Goal: Navigation & Orientation: Find specific page/section

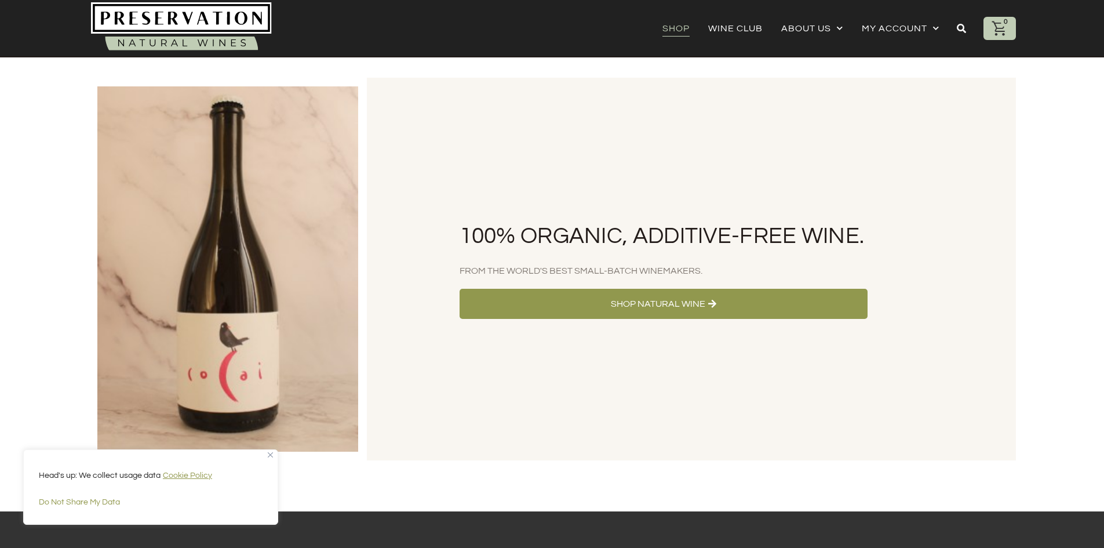
click at [673, 27] on link "Shop" at bounding box center [675, 28] width 27 height 16
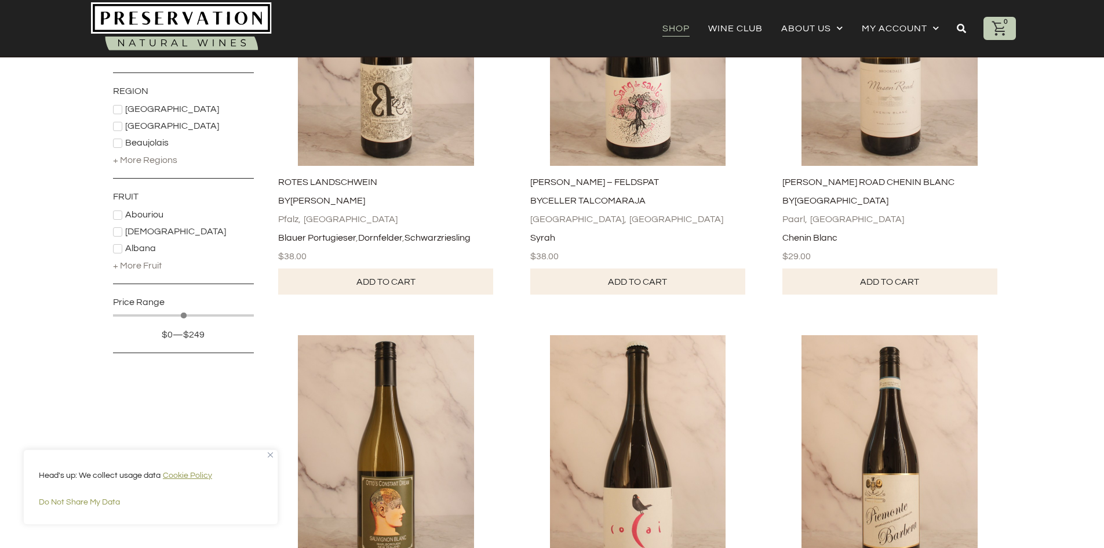
scroll to position [348, 0]
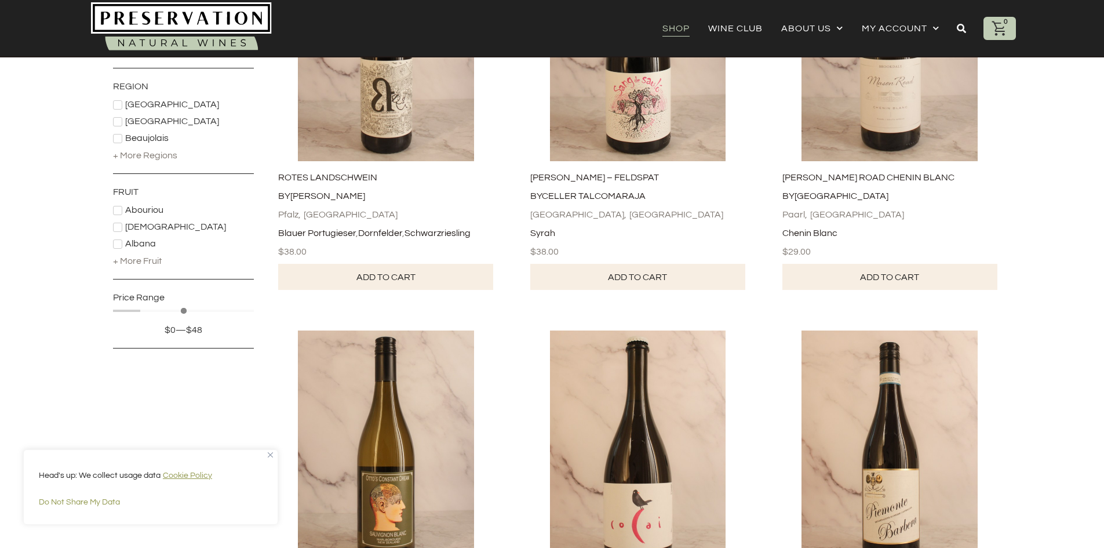
drag, startPoint x: 250, startPoint y: 312, endPoint x: 142, endPoint y: 307, distance: 108.5
type input "**"
click at [142, 308] on input "Maximum value" at bounding box center [183, 311] width 141 height 6
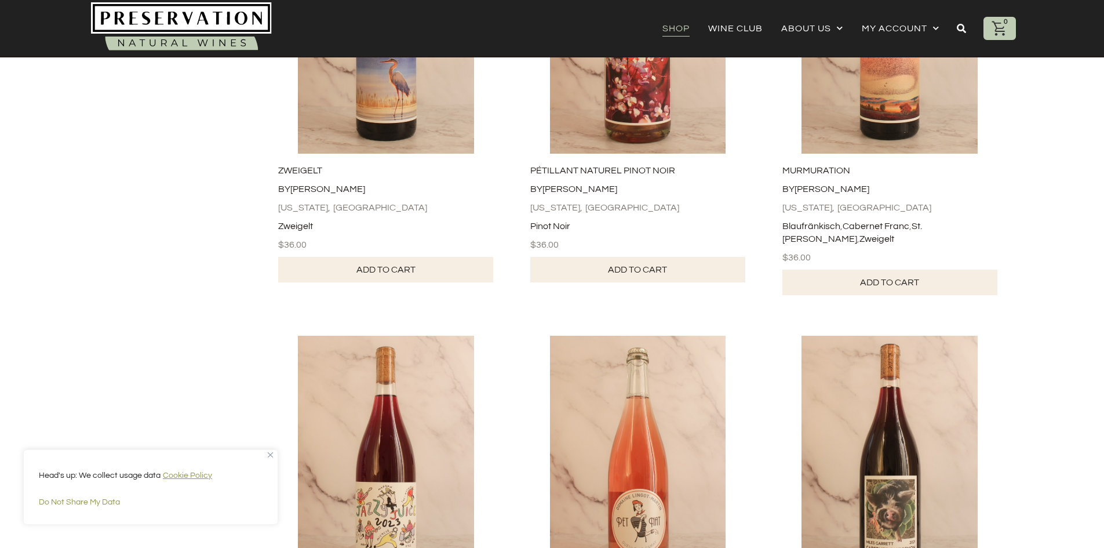
scroll to position [2990, 0]
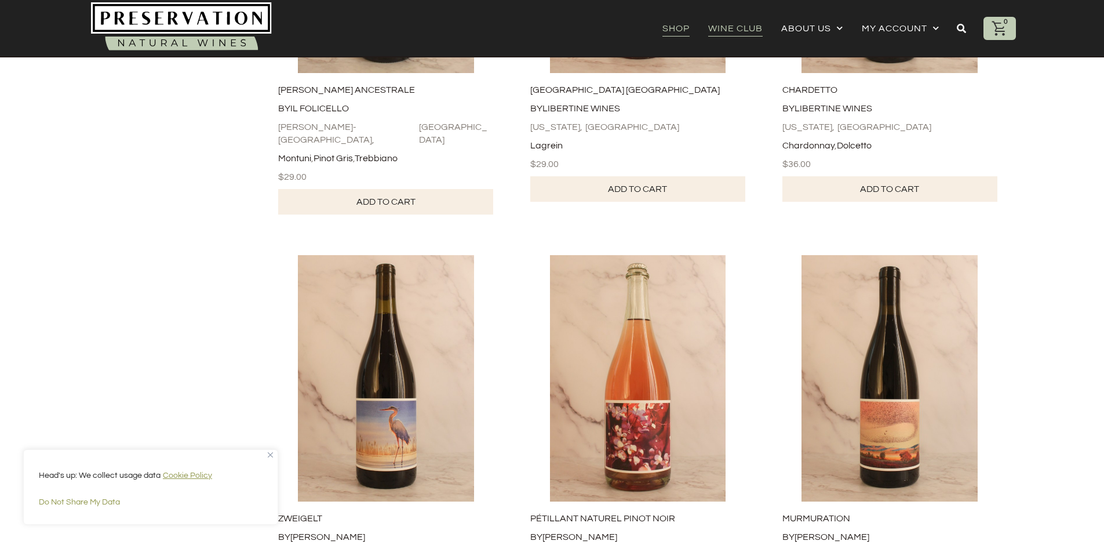
click at [735, 27] on link "Wine Club" at bounding box center [735, 28] width 54 height 16
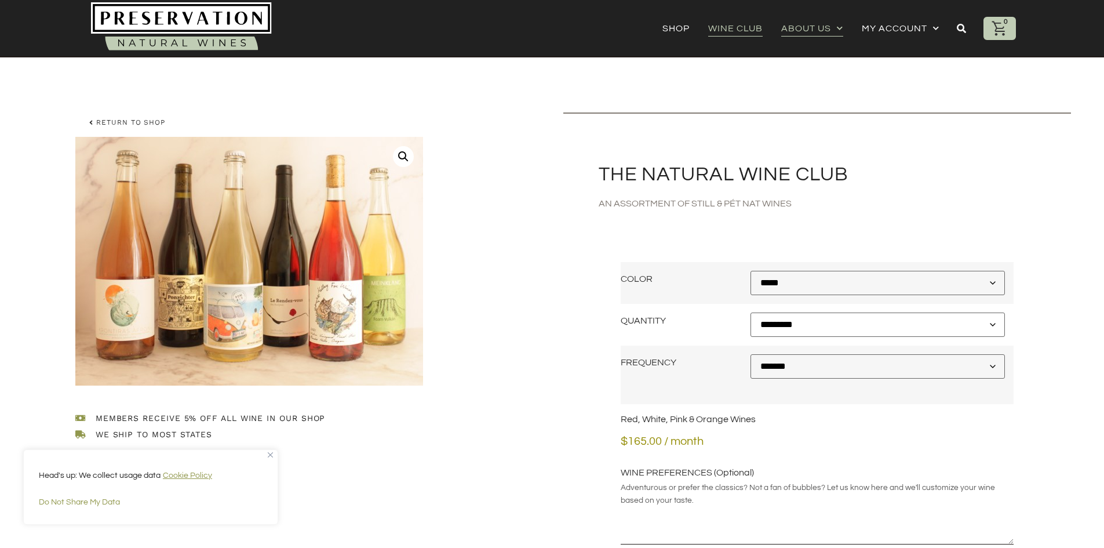
click at [801, 24] on link "About Us" at bounding box center [812, 28] width 62 height 16
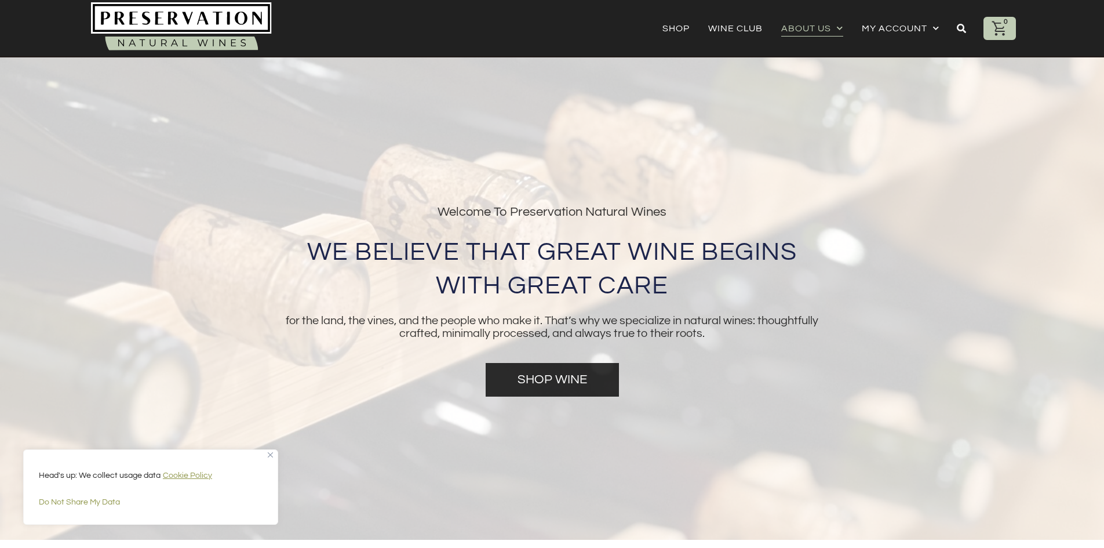
click at [219, 27] on img at bounding box center [181, 28] width 181 height 52
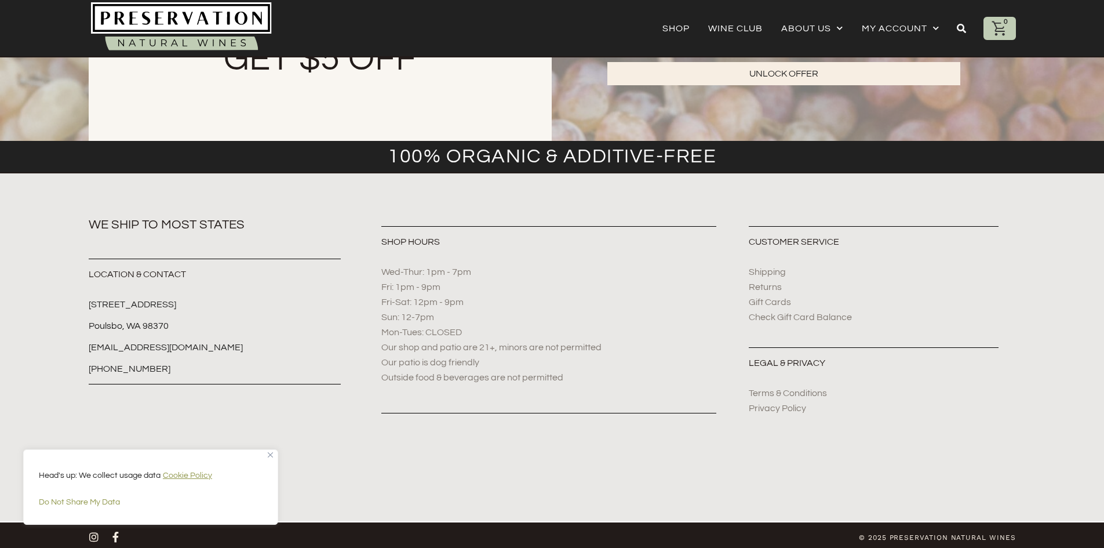
scroll to position [3558, 0]
